Goal: Check status: Check status

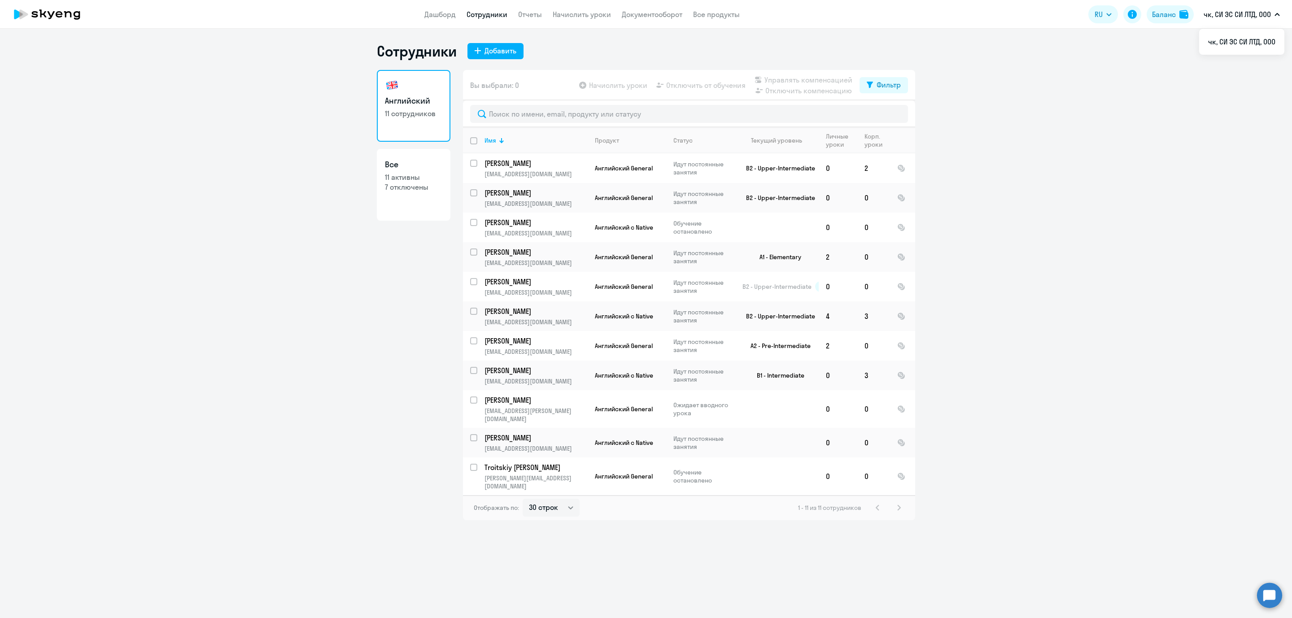
select select "30"
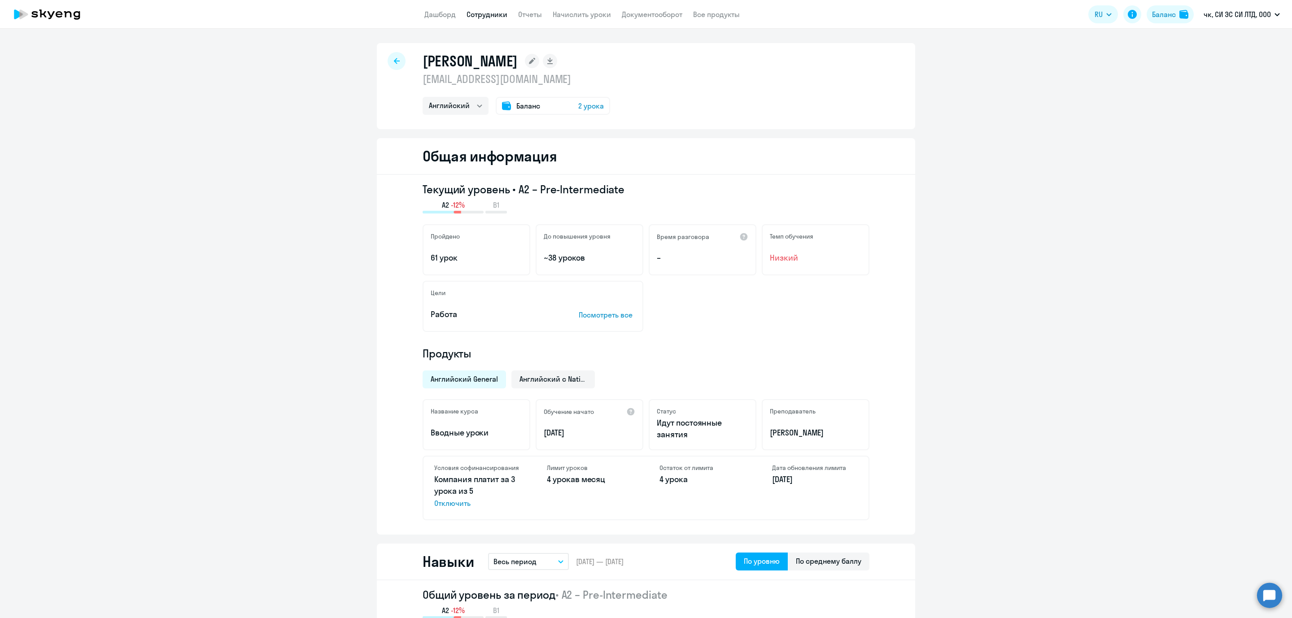
select select "english"
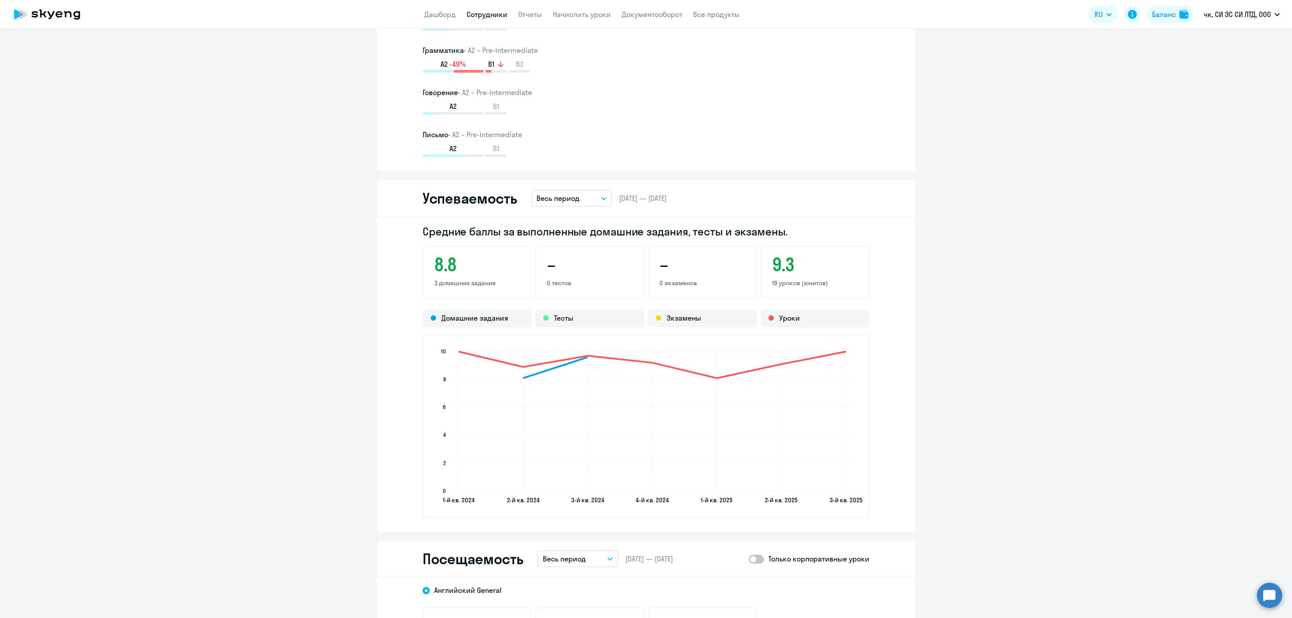
scroll to position [942, 0]
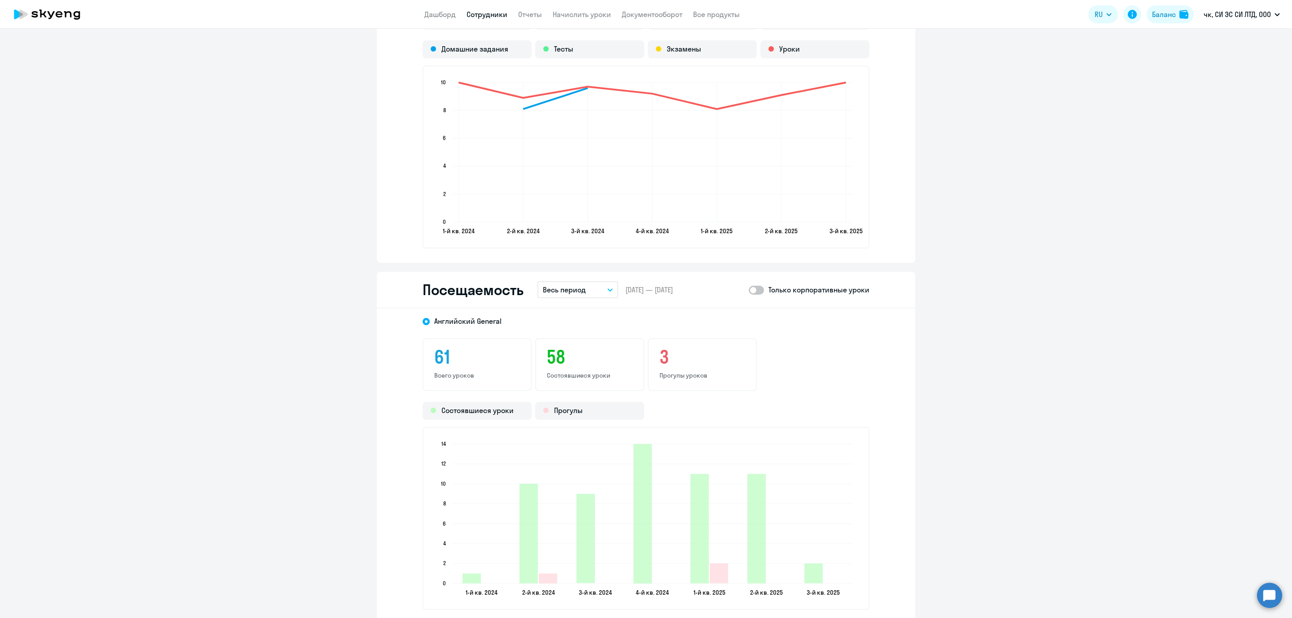
click at [594, 287] on button "Весь период" at bounding box center [578, 289] width 81 height 17
click at [579, 331] on li "Прошлый месяц" at bounding box center [585, 337] width 95 height 22
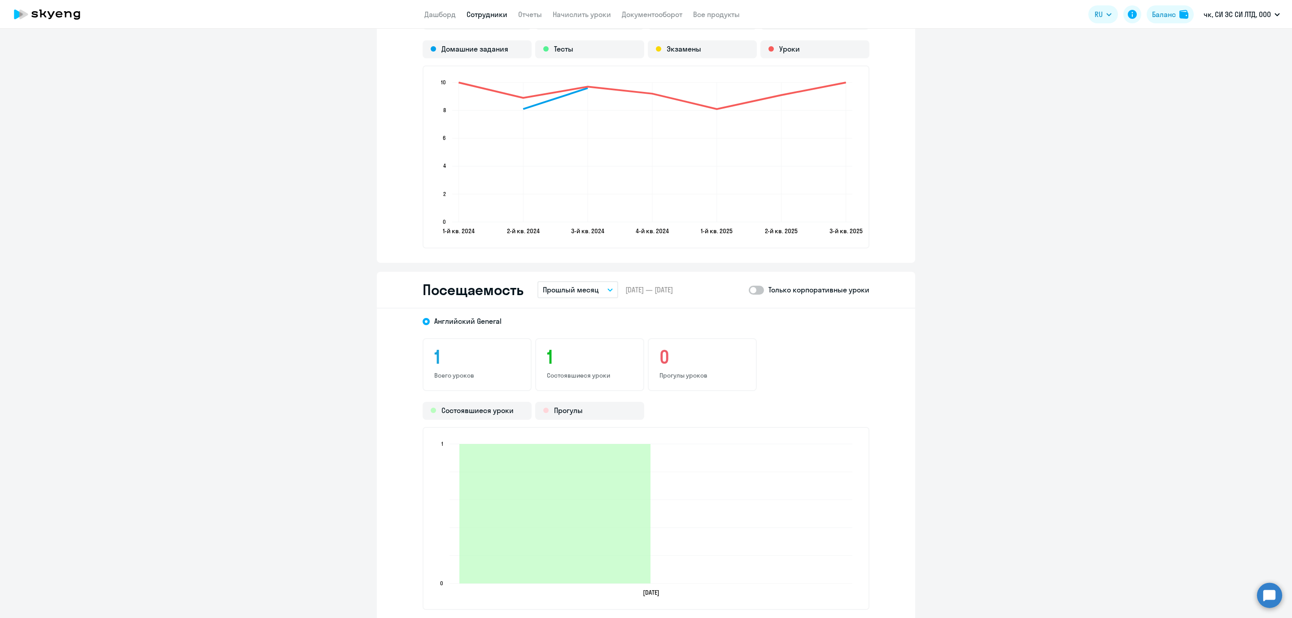
click at [749, 286] on span at bounding box center [756, 290] width 15 height 9
click at [748, 290] on input "checkbox" at bounding box center [748, 290] width 0 height 0
checkbox input "true"
